Goal: Task Accomplishment & Management: Use online tool/utility

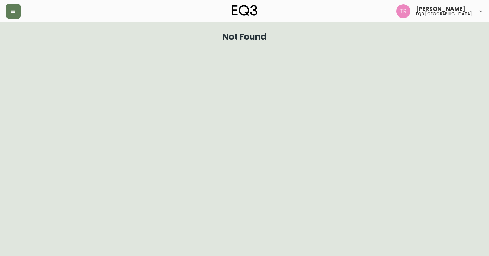
drag, startPoint x: 10, startPoint y: 34, endPoint x: 15, endPoint y: 30, distance: 6.8
click at [11, 34] on div "Not Found" at bounding box center [245, 37] width 478 height 18
